Goal: Transaction & Acquisition: Obtain resource

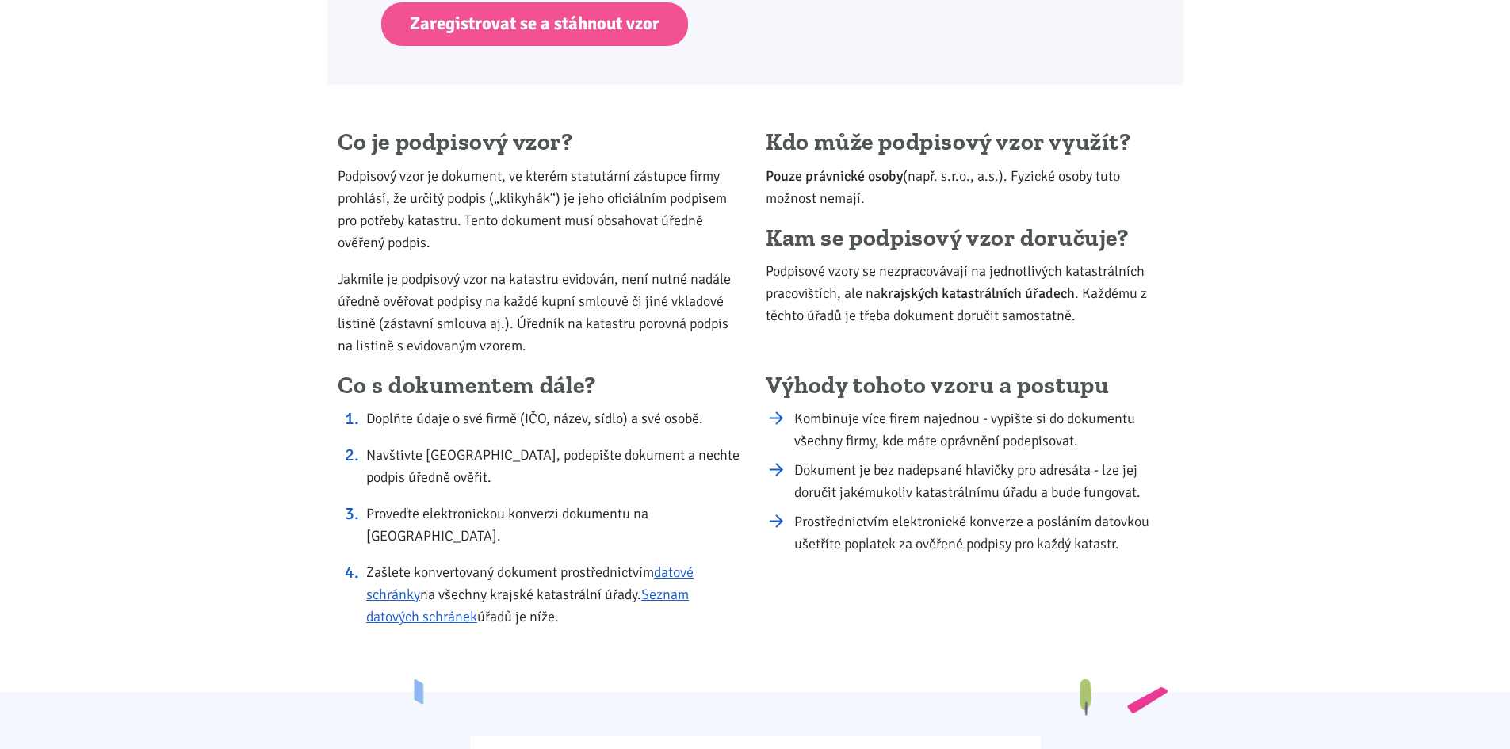
scroll to position [1109, 0]
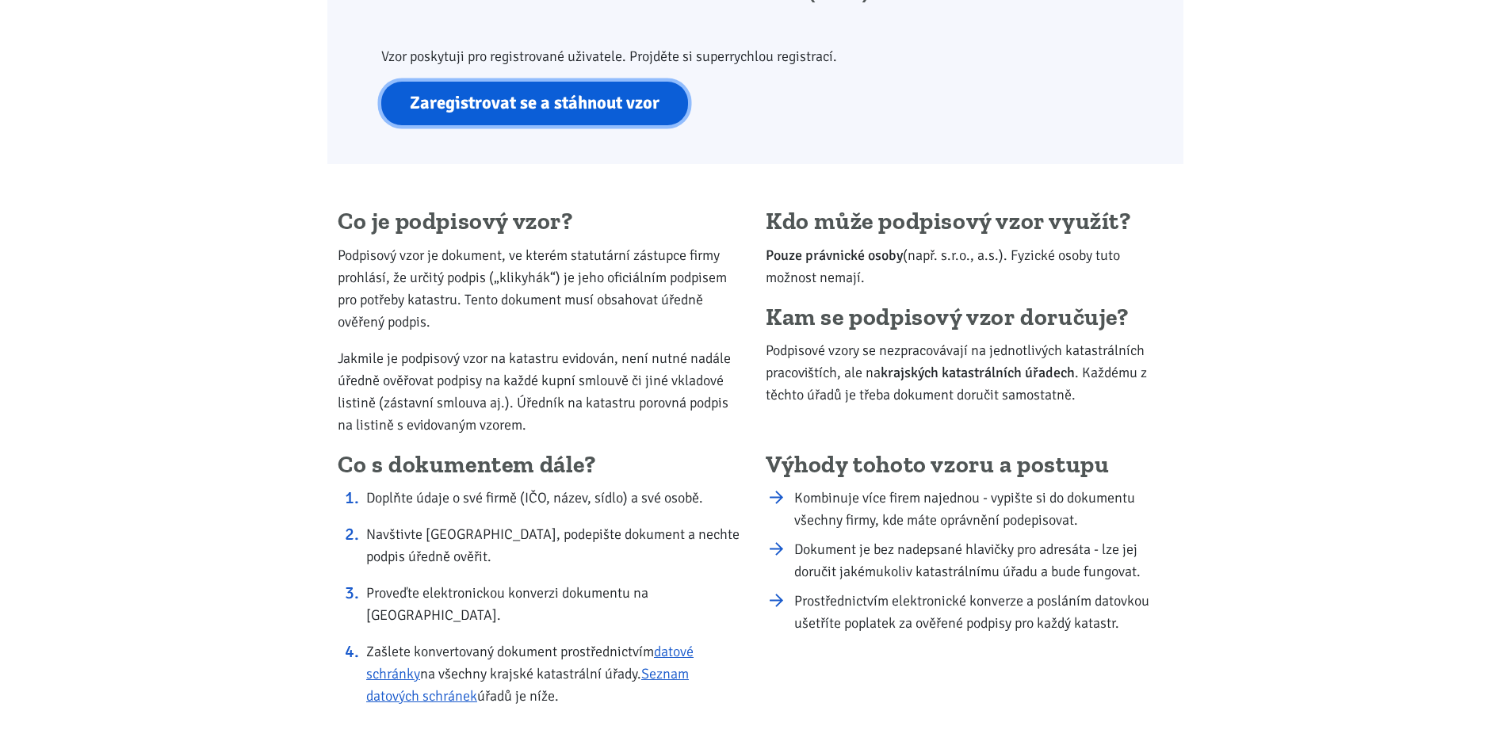
click at [497, 91] on link "Zaregistrovat se a stáhnout vzor" at bounding box center [534, 104] width 307 height 44
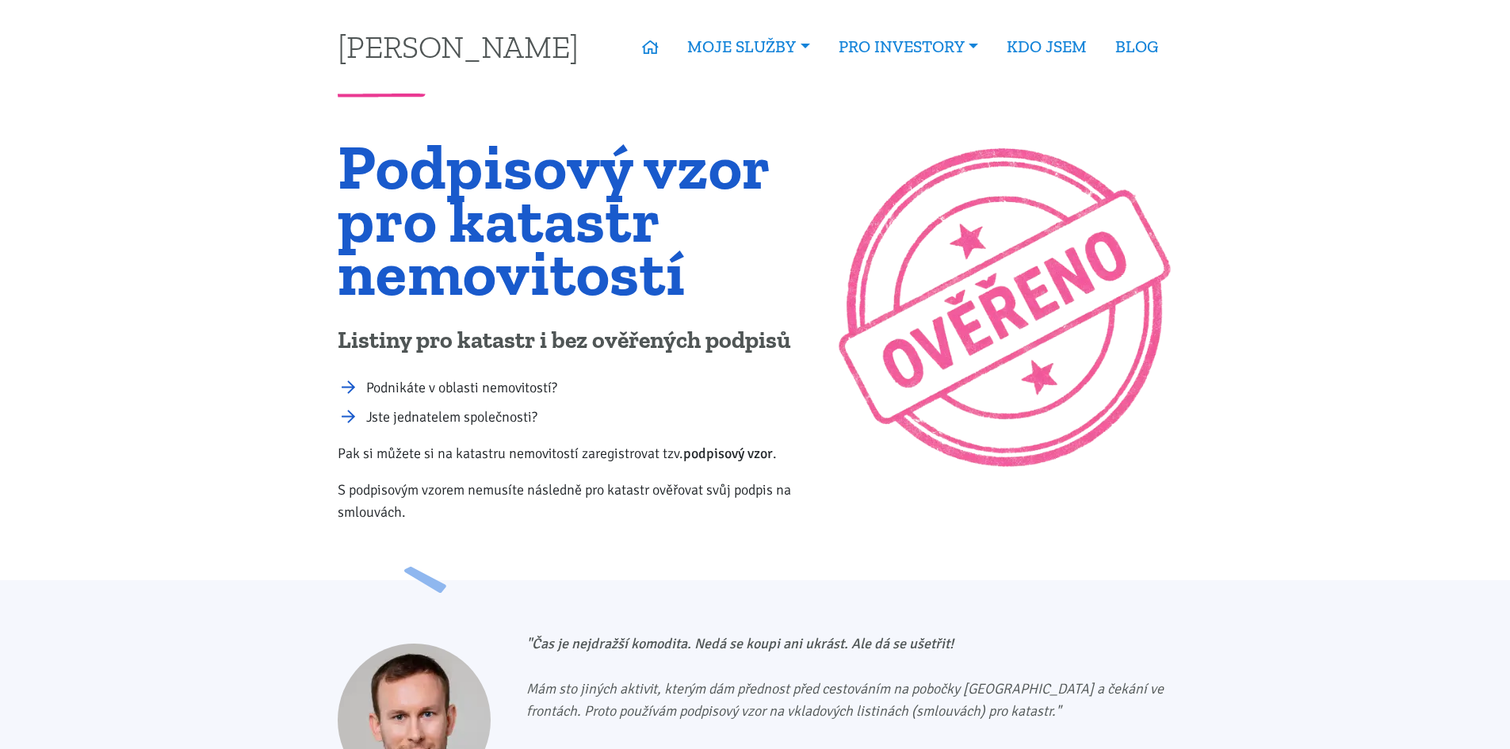
scroll to position [1109, 0]
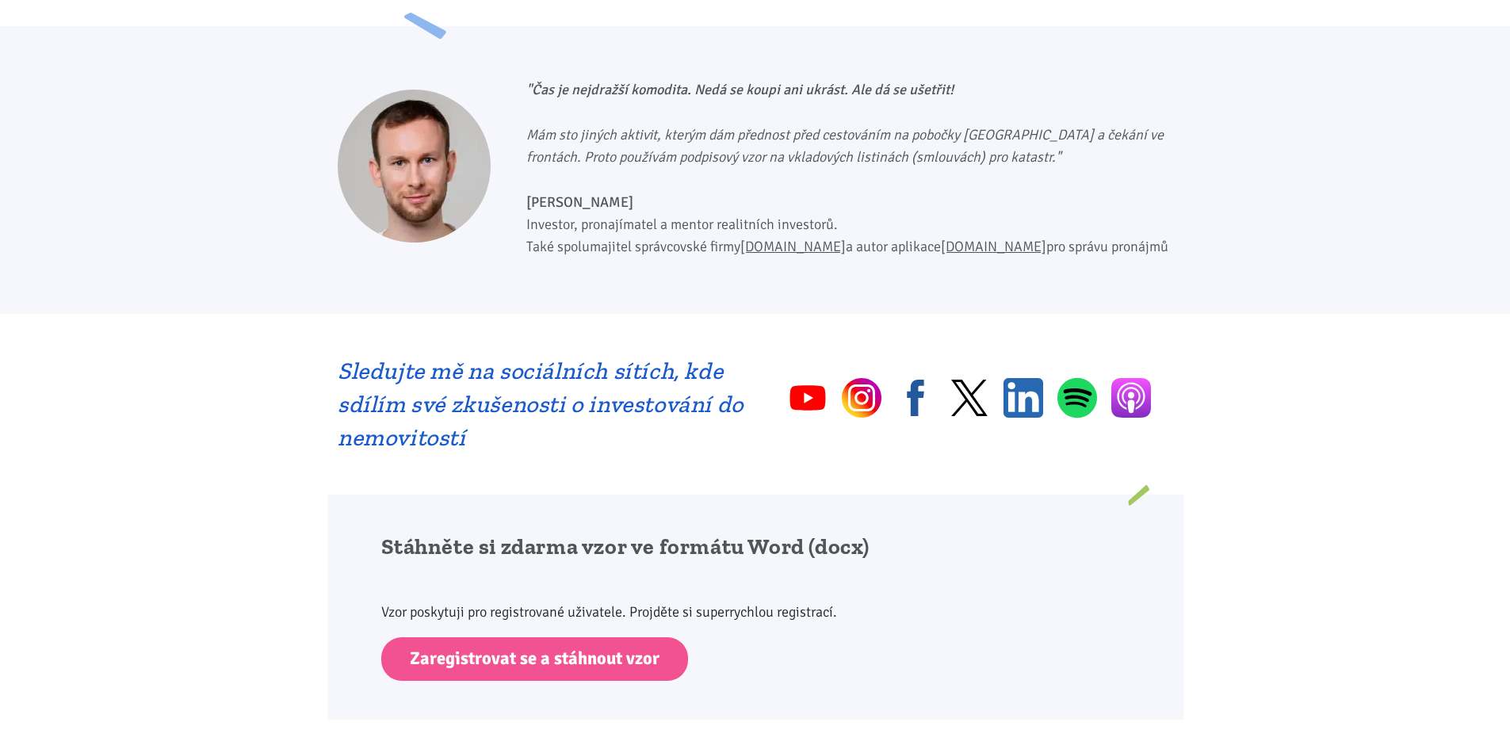
scroll to position [555, 0]
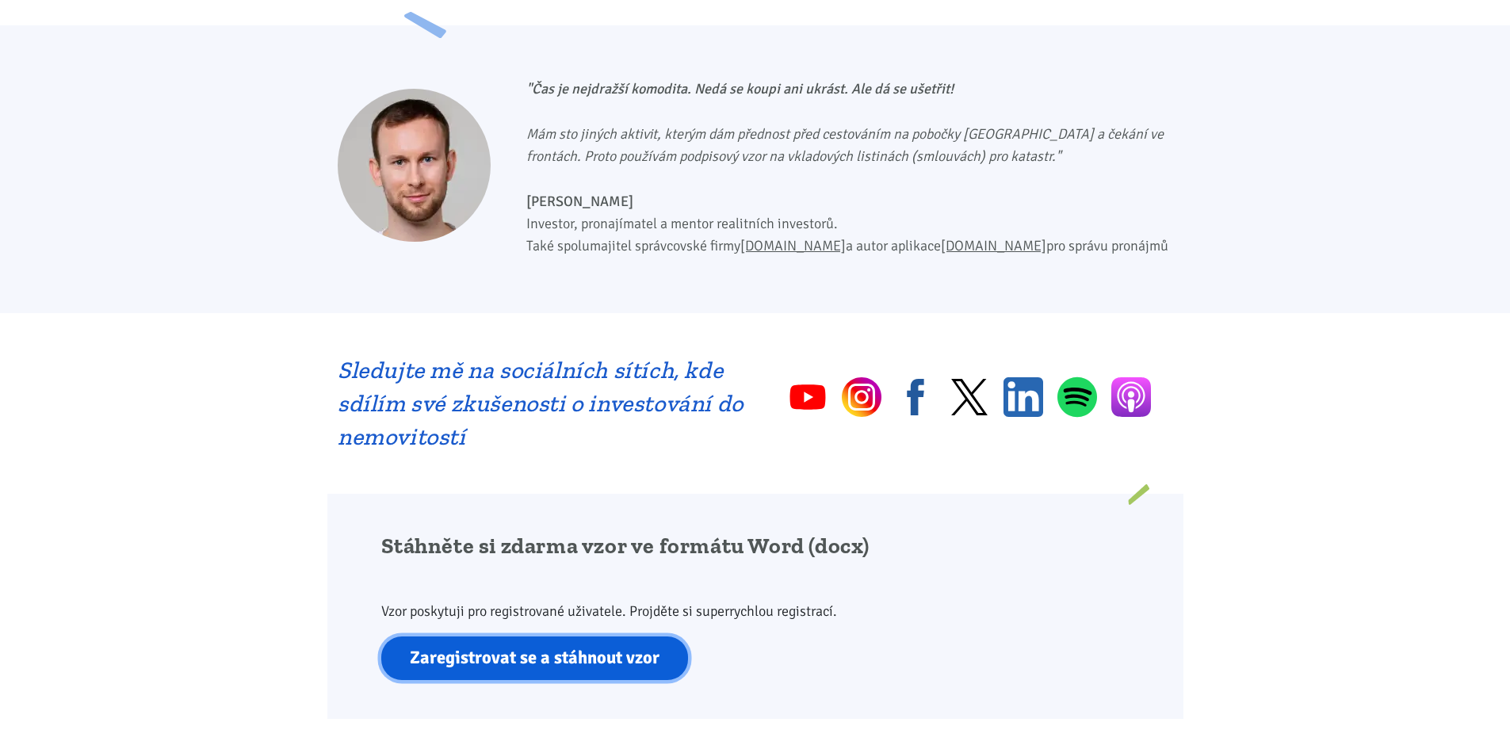
click at [575, 656] on link "Zaregistrovat se a stáhnout vzor" at bounding box center [534, 658] width 307 height 44
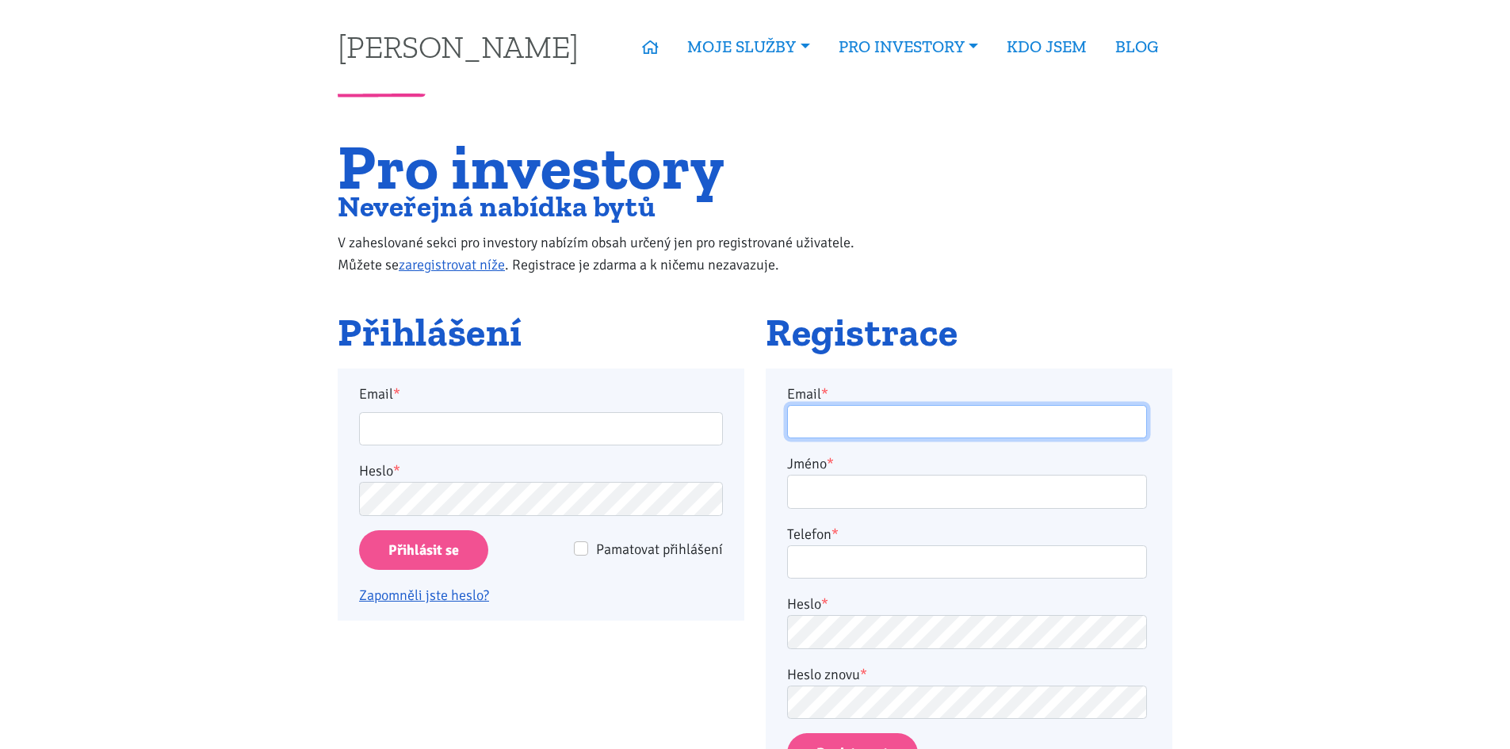
click at [918, 433] on input "Email *" at bounding box center [967, 422] width 360 height 34
type input "[EMAIL_ADDRESS][PERSON_NAME][DOMAIN_NAME]"
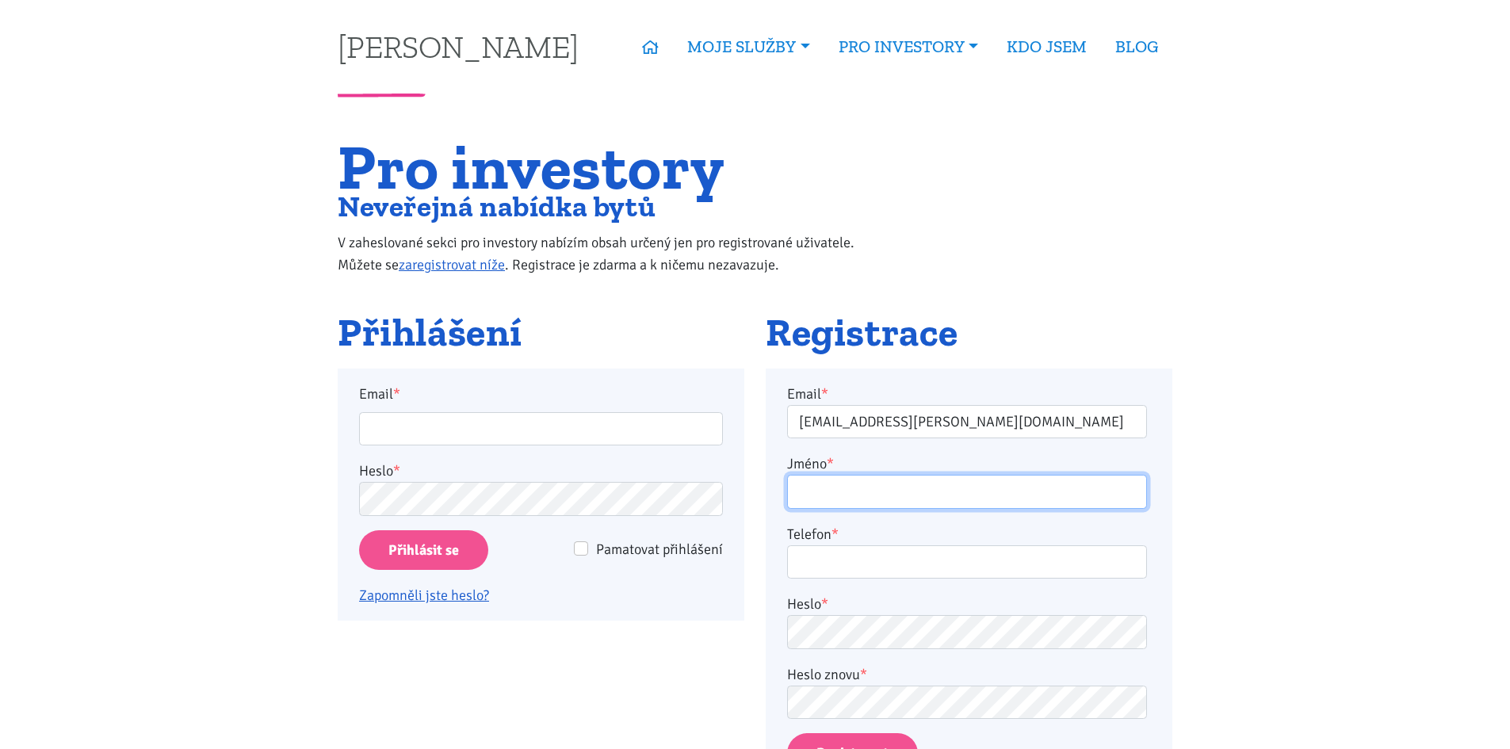
type input "[PERSON_NAME]"
type input "604137046"
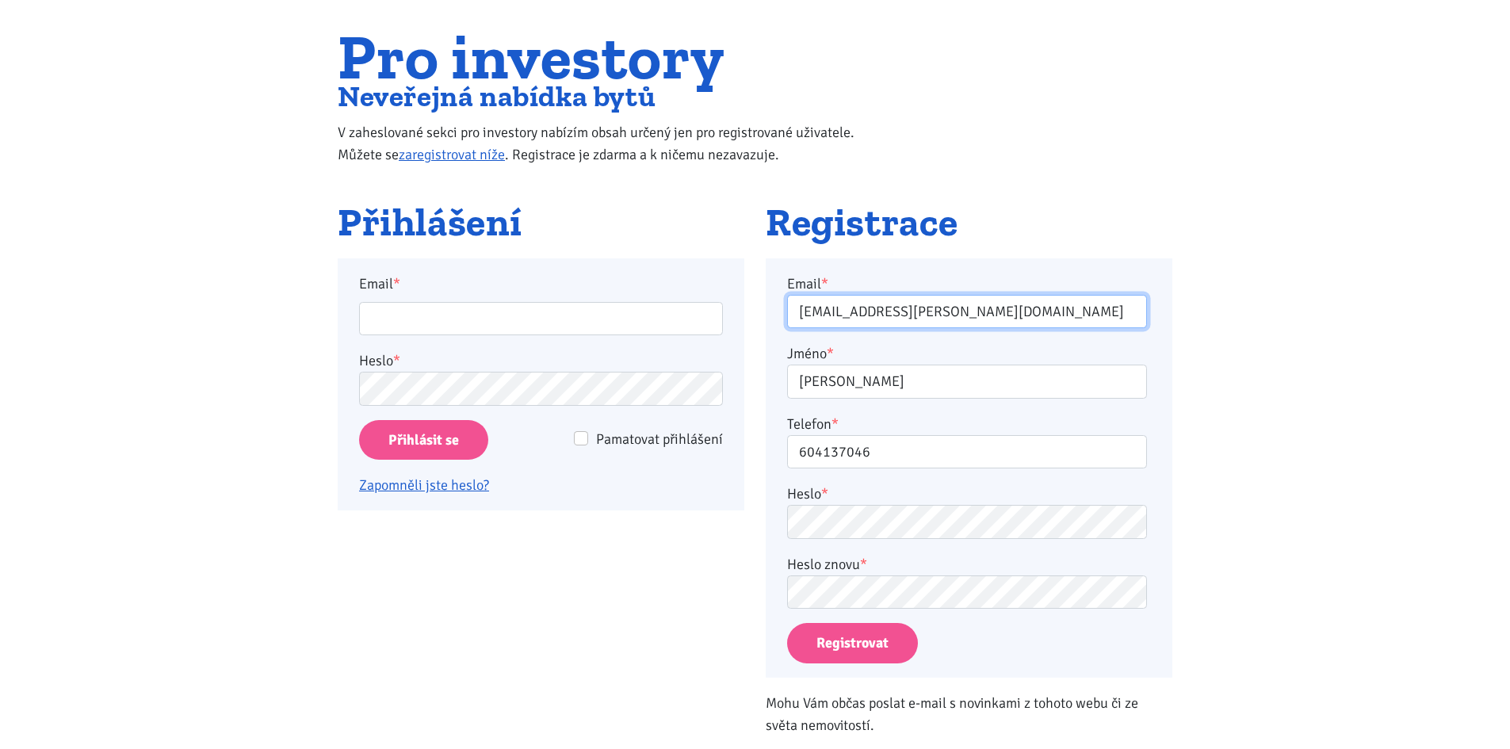
scroll to position [238, 0]
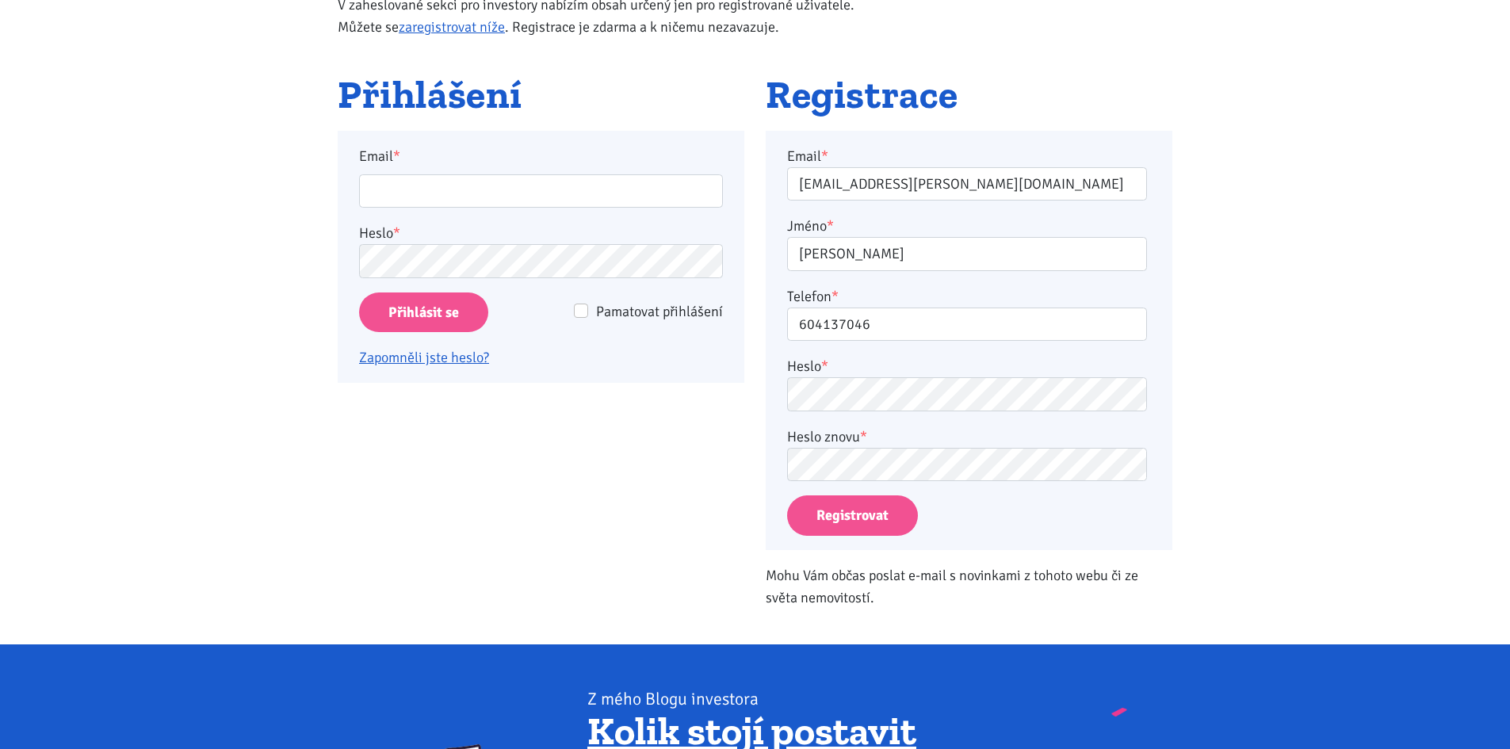
click at [887, 436] on div "Heslo znovu *" at bounding box center [967, 454] width 360 height 56
click at [885, 376] on div "Heslo *" at bounding box center [967, 383] width 360 height 56
click at [875, 530] on button "Registrovat" at bounding box center [852, 515] width 131 height 40
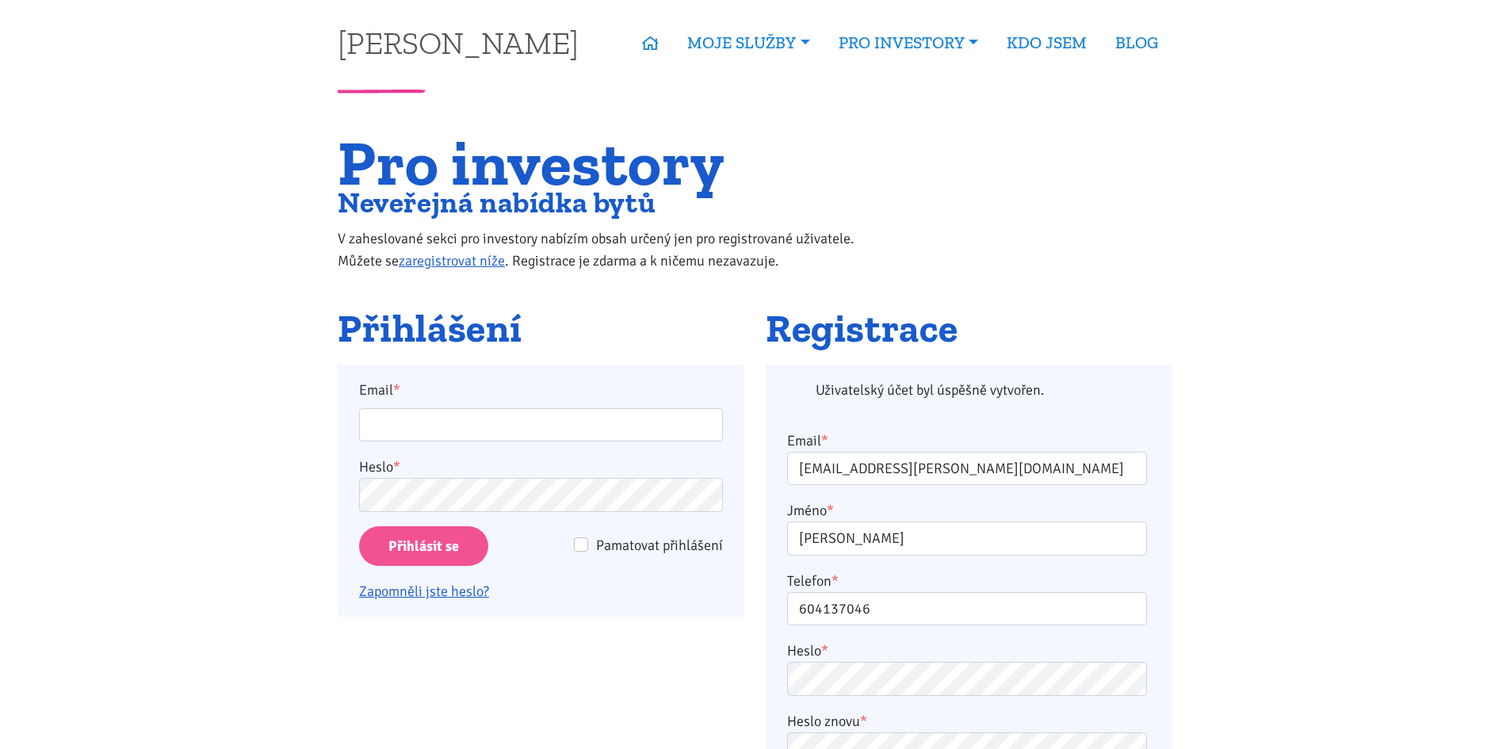
scroll to position [0, 0]
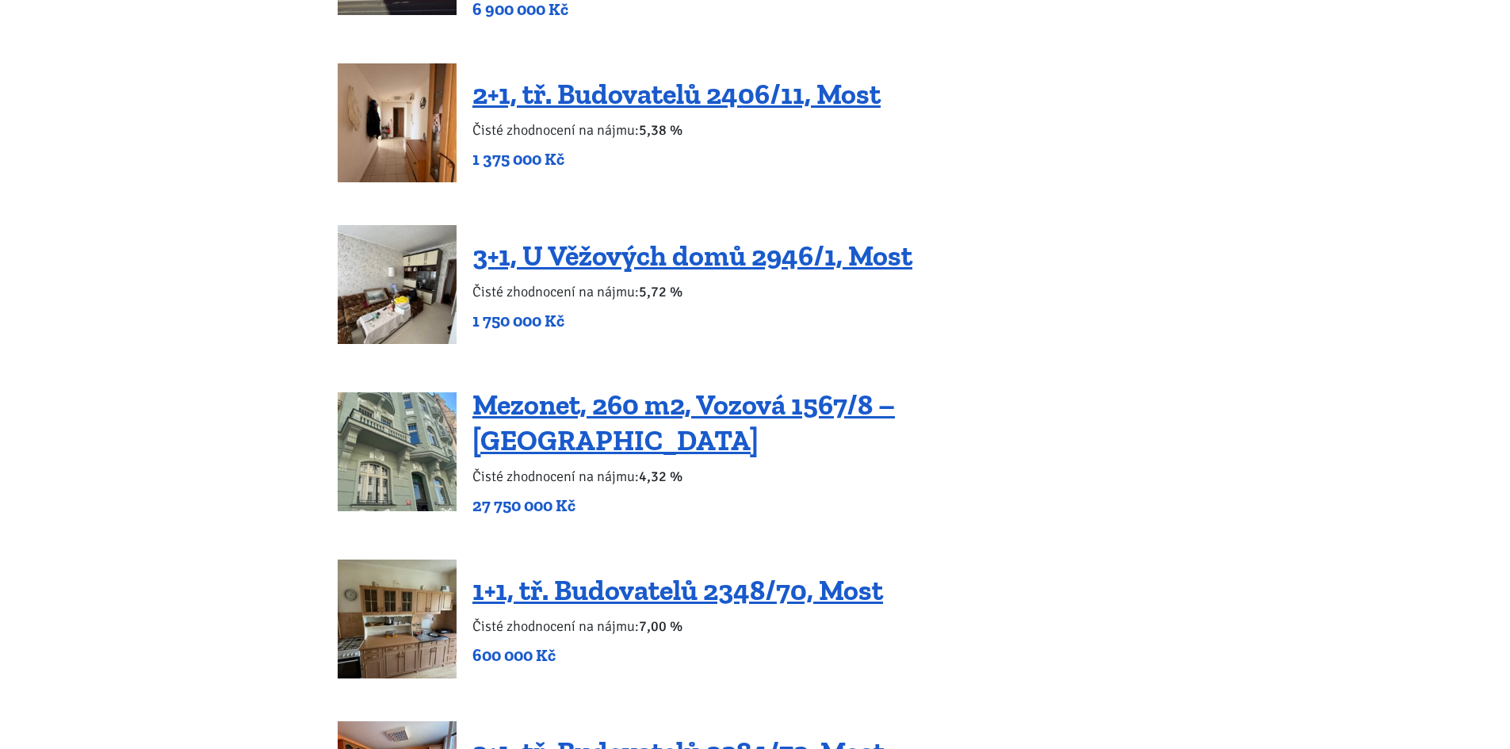
scroll to position [2615, 0]
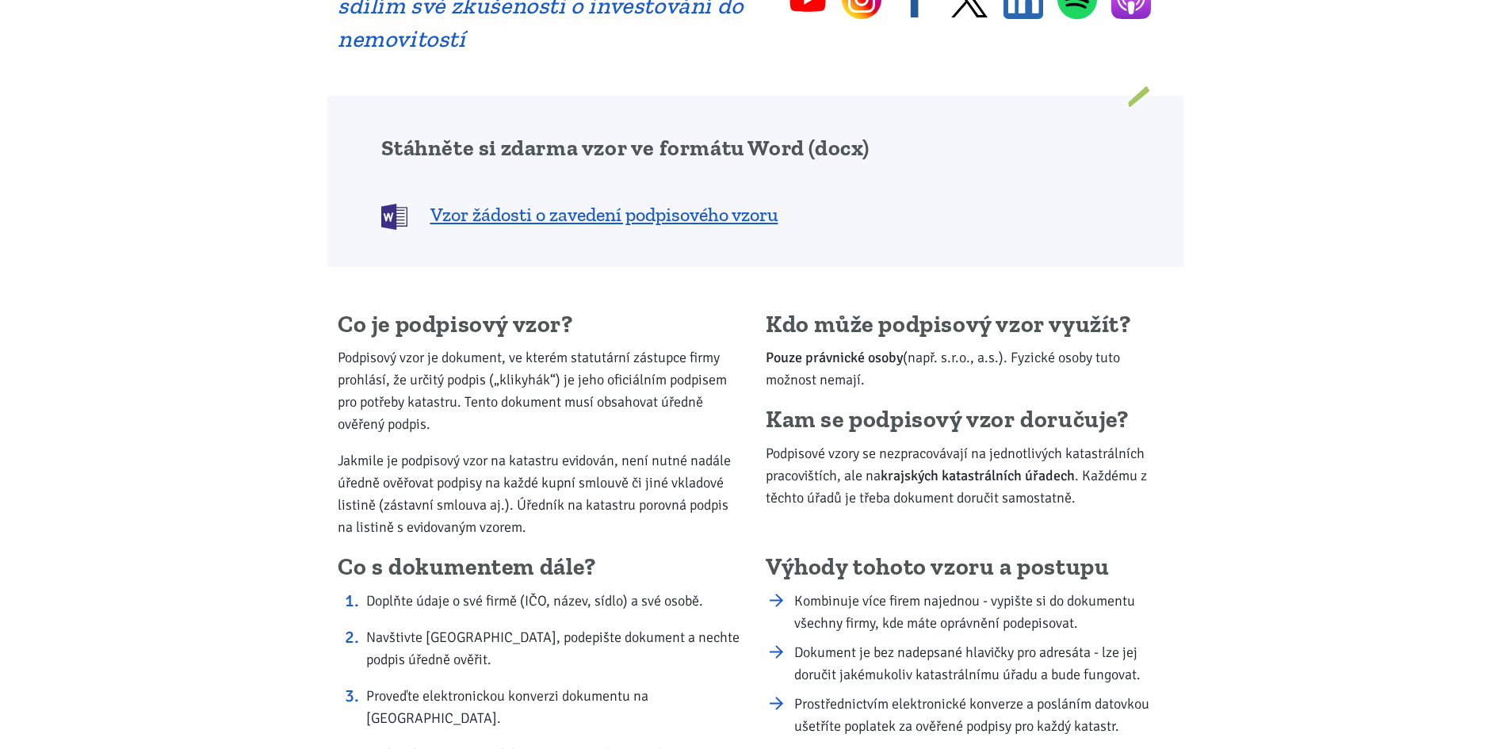
scroll to position [951, 0]
click at [484, 220] on span "Vzor žádosti o zavedení podpisového vzoru" at bounding box center [604, 216] width 348 height 25
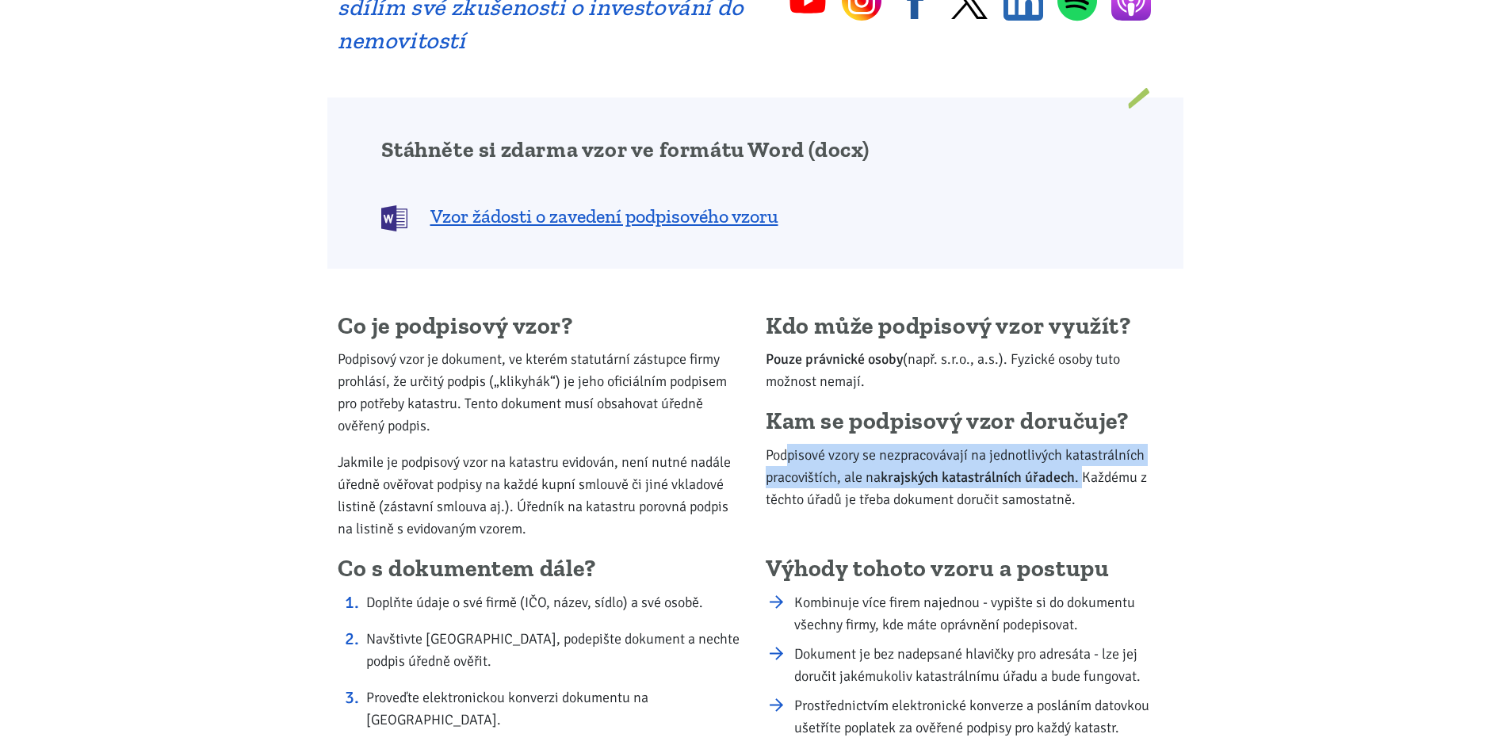
drag, startPoint x: 786, startPoint y: 443, endPoint x: 1088, endPoint y: 484, distance: 304.7
click at [1088, 484] on p "Podpisové vzory se nezpracovávají na jednotlivých katastrálních pracovištích, a…" at bounding box center [968, 477] width 407 height 67
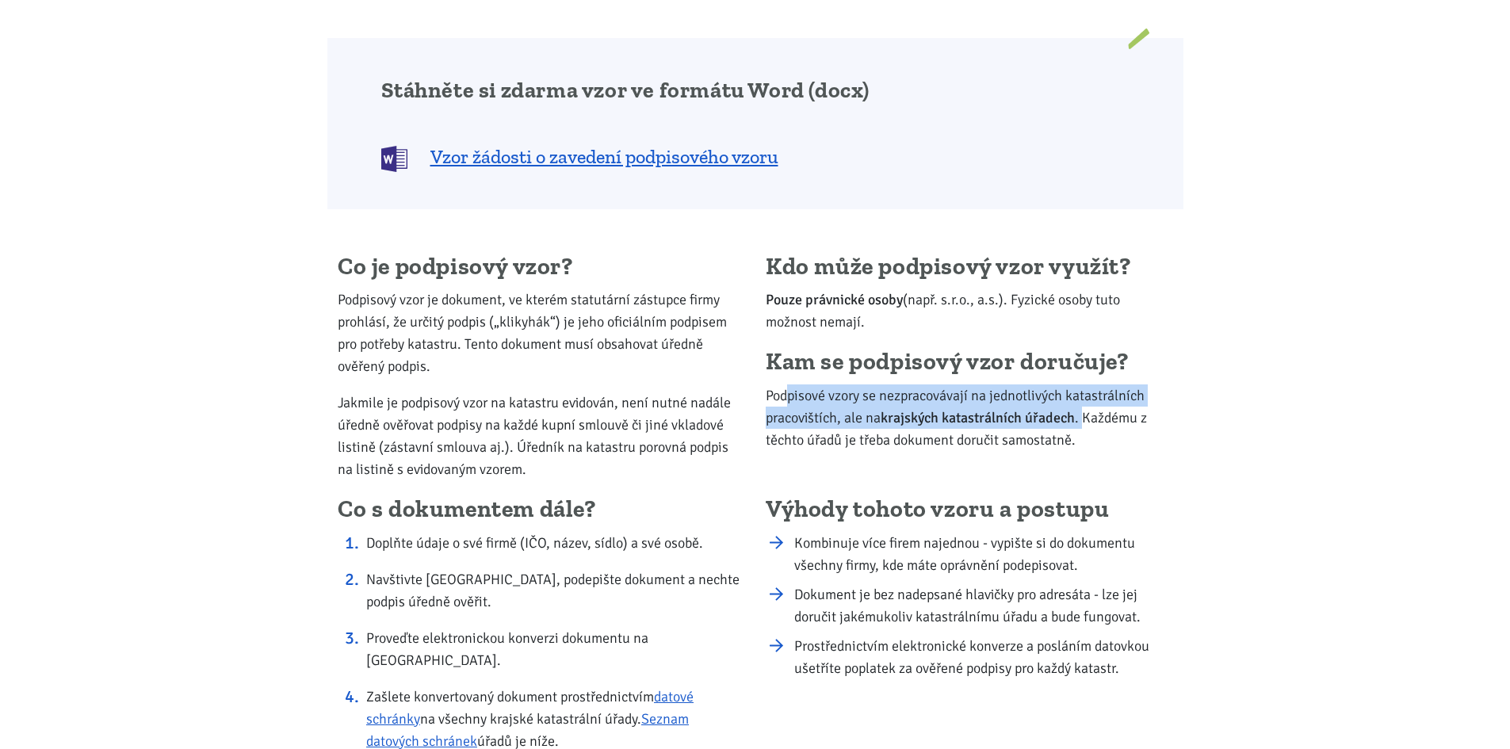
scroll to position [1109, 0]
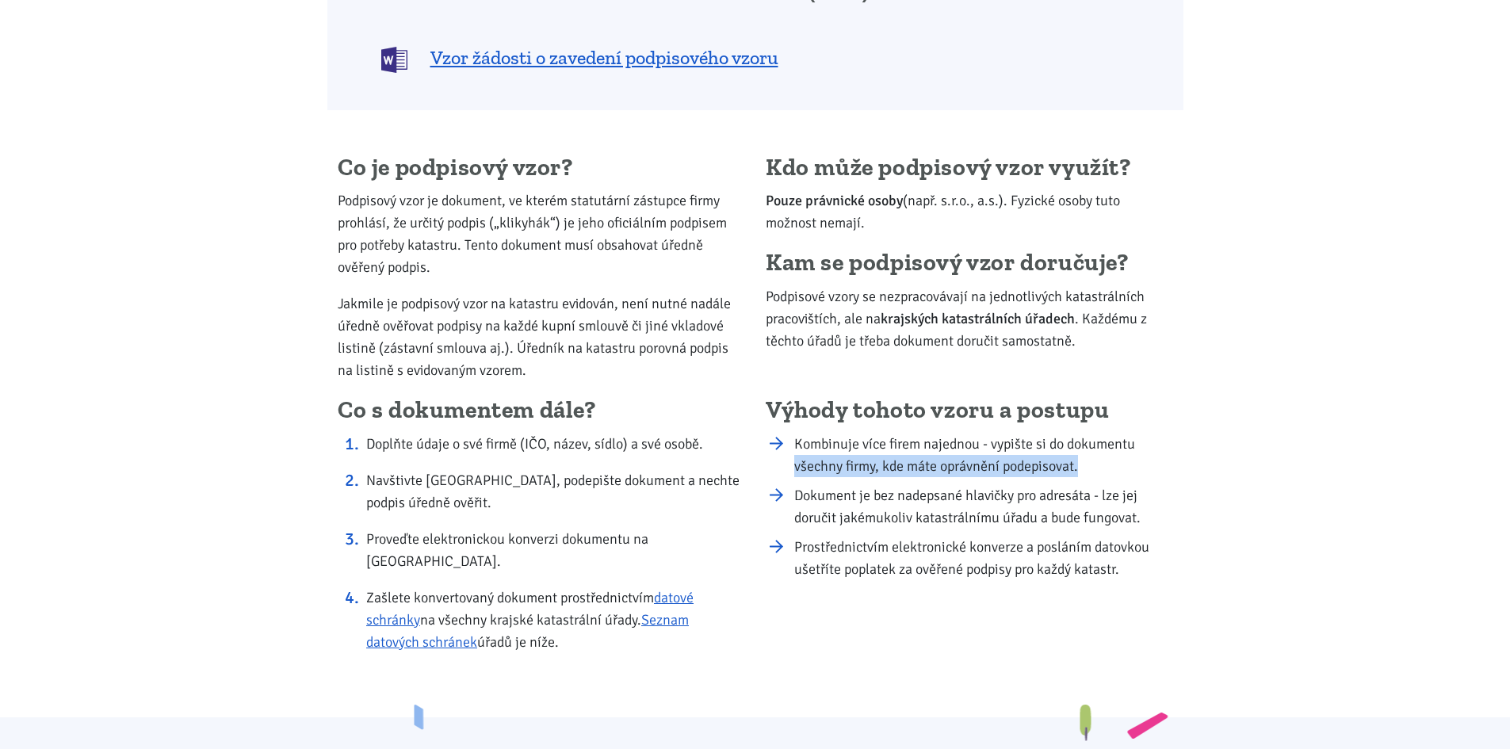
drag, startPoint x: 794, startPoint y: 460, endPoint x: 1082, endPoint y: 464, distance: 288.5
click at [1082, 464] on li "Kombinuje více firem najednou - vypište si do dokumentu všechny firmy, kde máte…" at bounding box center [983, 455] width 378 height 44
drag, startPoint x: 1084, startPoint y: 466, endPoint x: 794, endPoint y: 442, distance: 291.0
click at [794, 442] on li "Kombinuje více firem najednou - vypište si do dokumentu všechny firmy, kde máte…" at bounding box center [983, 455] width 378 height 44
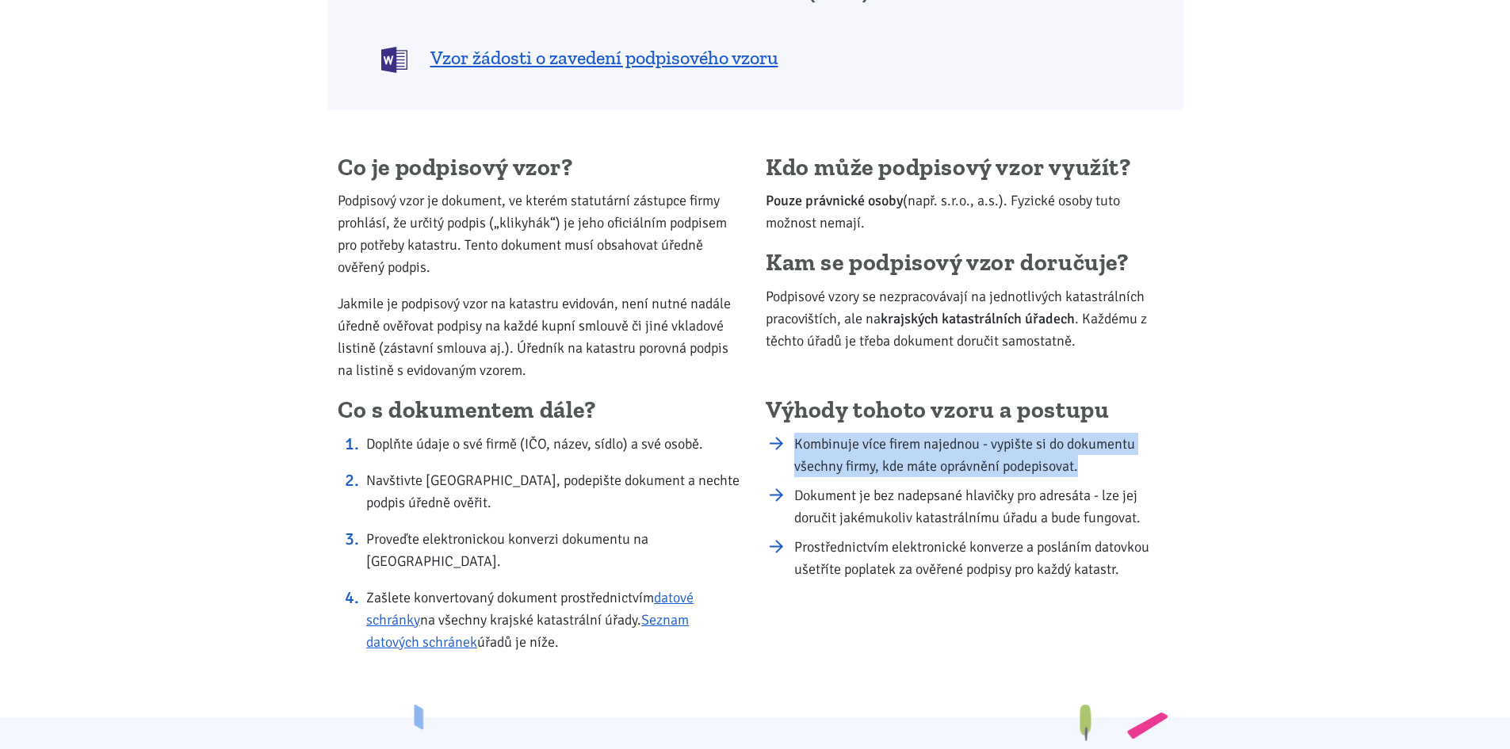
click at [824, 473] on li "Kombinuje více firem najednou - vypište si do dokumentu všechny firmy, kde máte…" at bounding box center [983, 455] width 378 height 44
drag, startPoint x: 796, startPoint y: 446, endPoint x: 1078, endPoint y: 470, distance: 283.9
click at [1078, 470] on li "Kombinuje více firem najednou - vypište si do dokumentu všechny firmy, kde máte…" at bounding box center [983, 455] width 378 height 44
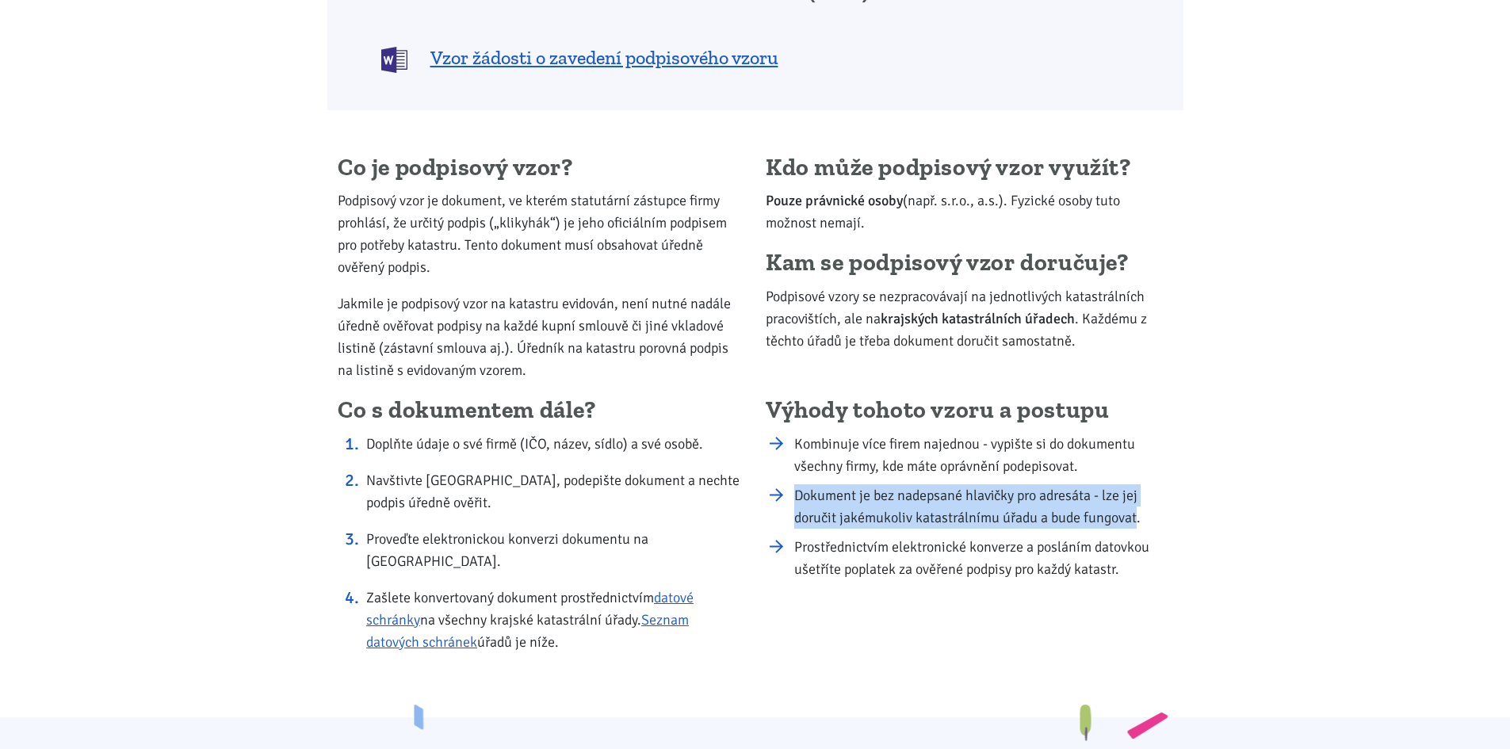
drag, startPoint x: 798, startPoint y: 500, endPoint x: 1137, endPoint y: 521, distance: 339.8
click at [1137, 521] on li "Dokument je bez nadepsané hlavičky pro adresáta - lze jej doručit jakémukoliv k…" at bounding box center [983, 506] width 378 height 44
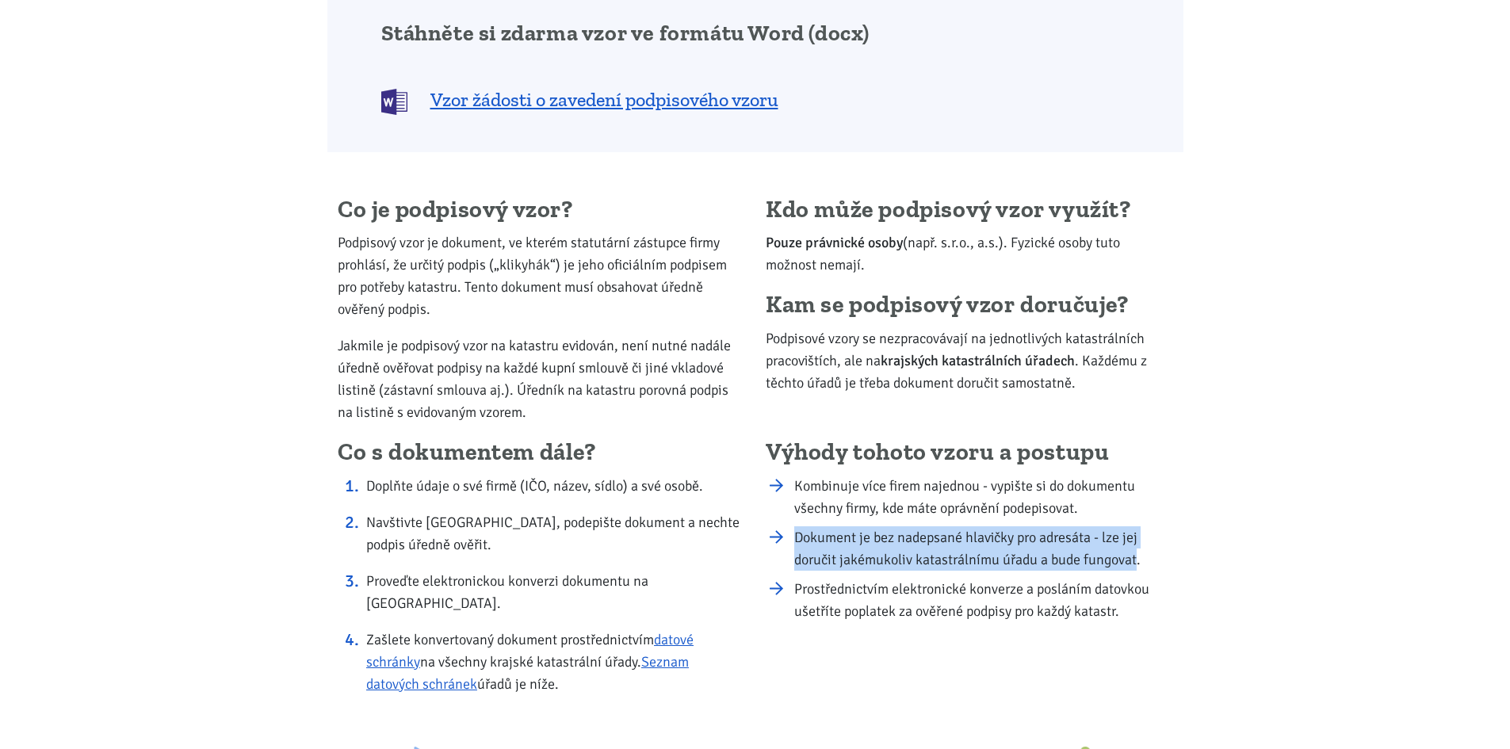
scroll to position [1030, 0]
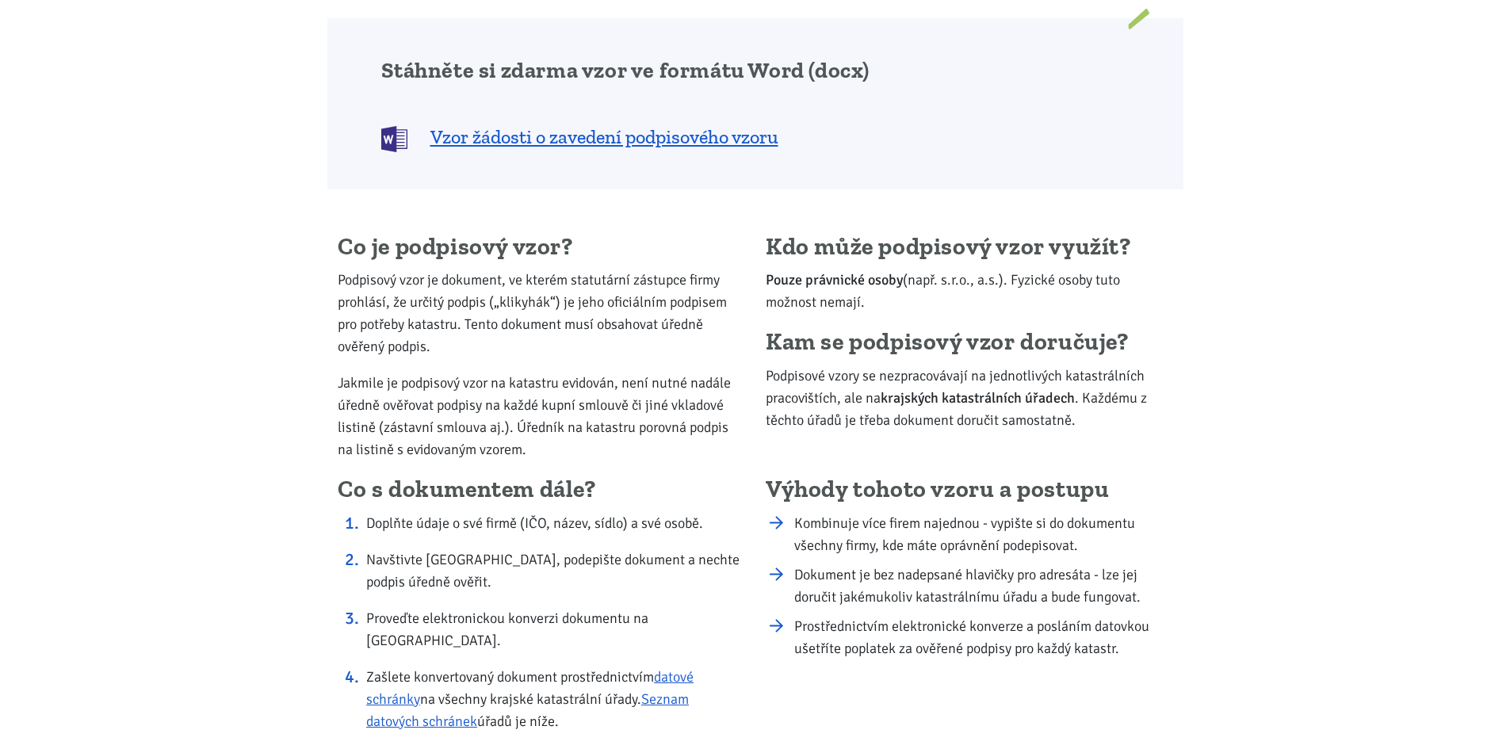
click at [823, 534] on li "Kombinuje více firem najednou - vypište si do dokumentu všechny firmy, kde máte…" at bounding box center [983, 534] width 378 height 44
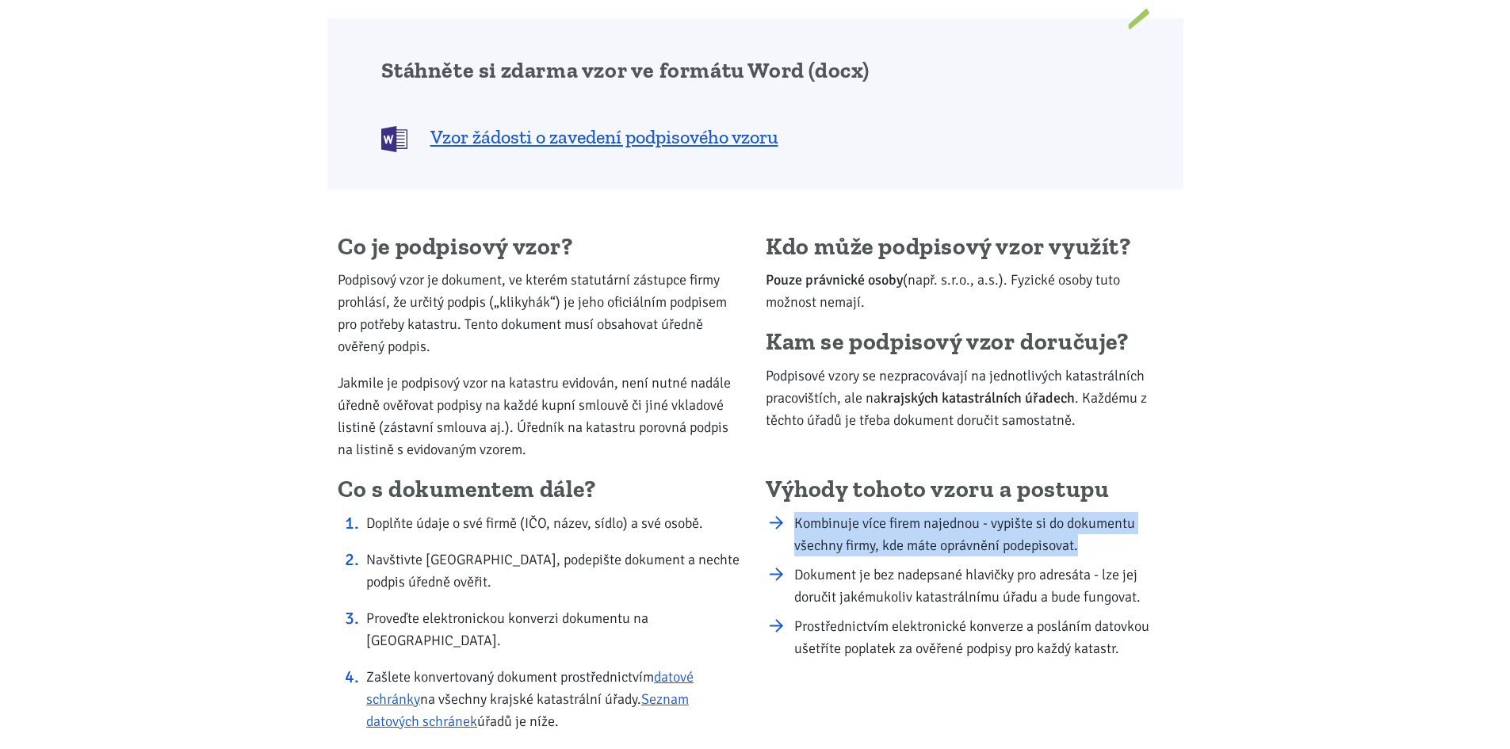
drag, startPoint x: 792, startPoint y: 525, endPoint x: 1097, endPoint y: 548, distance: 305.2
click at [1097, 548] on li "Kombinuje více firem najednou - vypište si do dokumentu všechny firmy, kde máte…" at bounding box center [983, 534] width 378 height 44
copy li "Kombinuje více firem najednou - vypište si do dokumentu všechny firmy, kde máte…"
click at [634, 143] on span "Vzor žádosti o zavedení podpisového vzoru" at bounding box center [604, 136] width 348 height 25
